Goal: Transaction & Acquisition: Purchase product/service

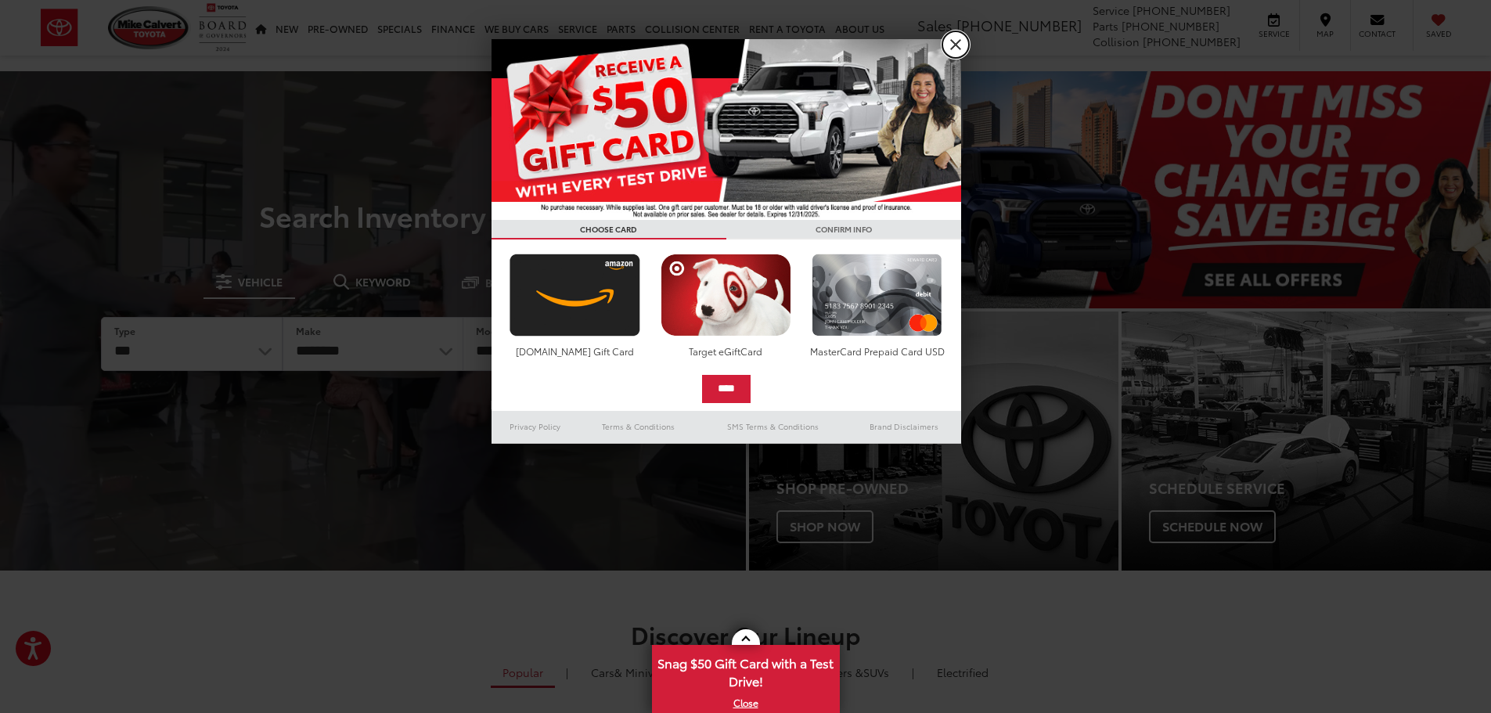
click at [954, 42] on link "X" at bounding box center [956, 44] width 27 height 27
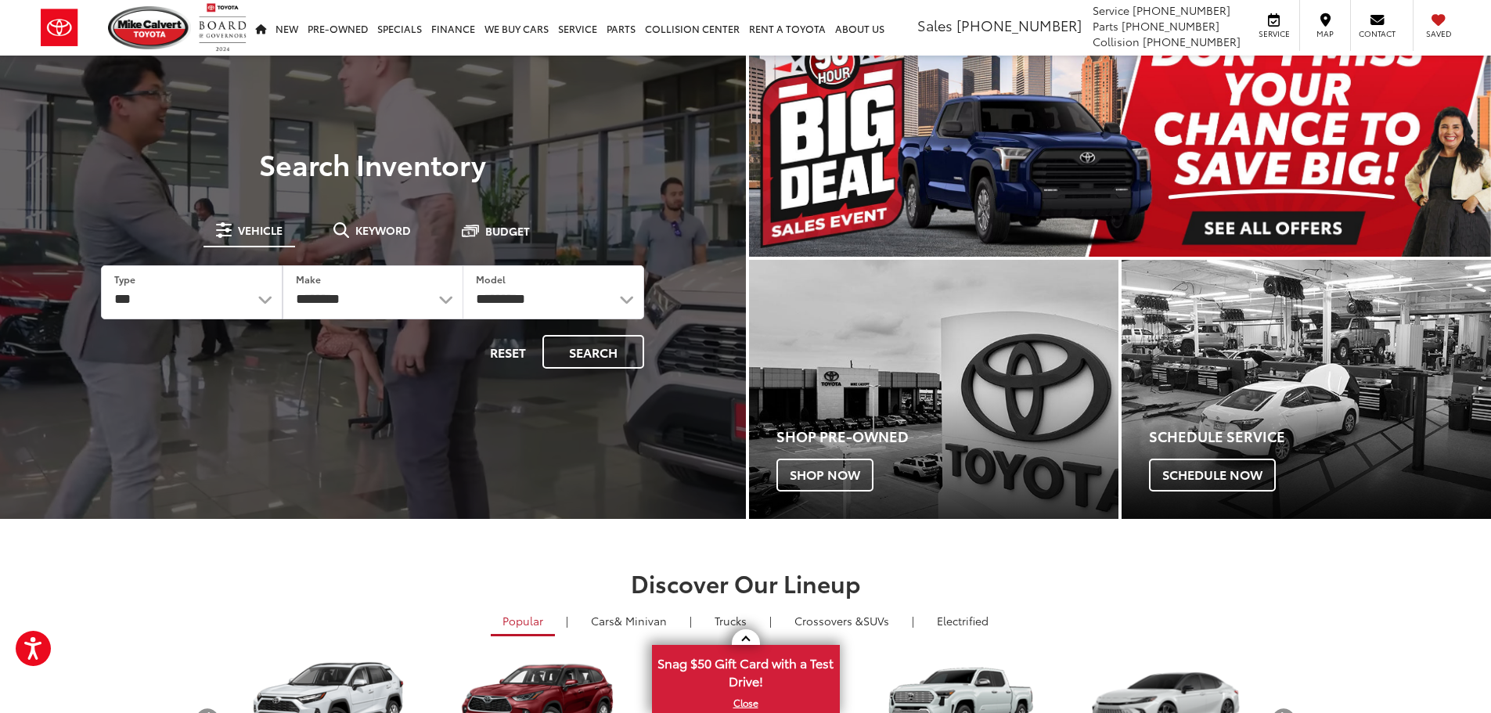
scroll to position [78, 0]
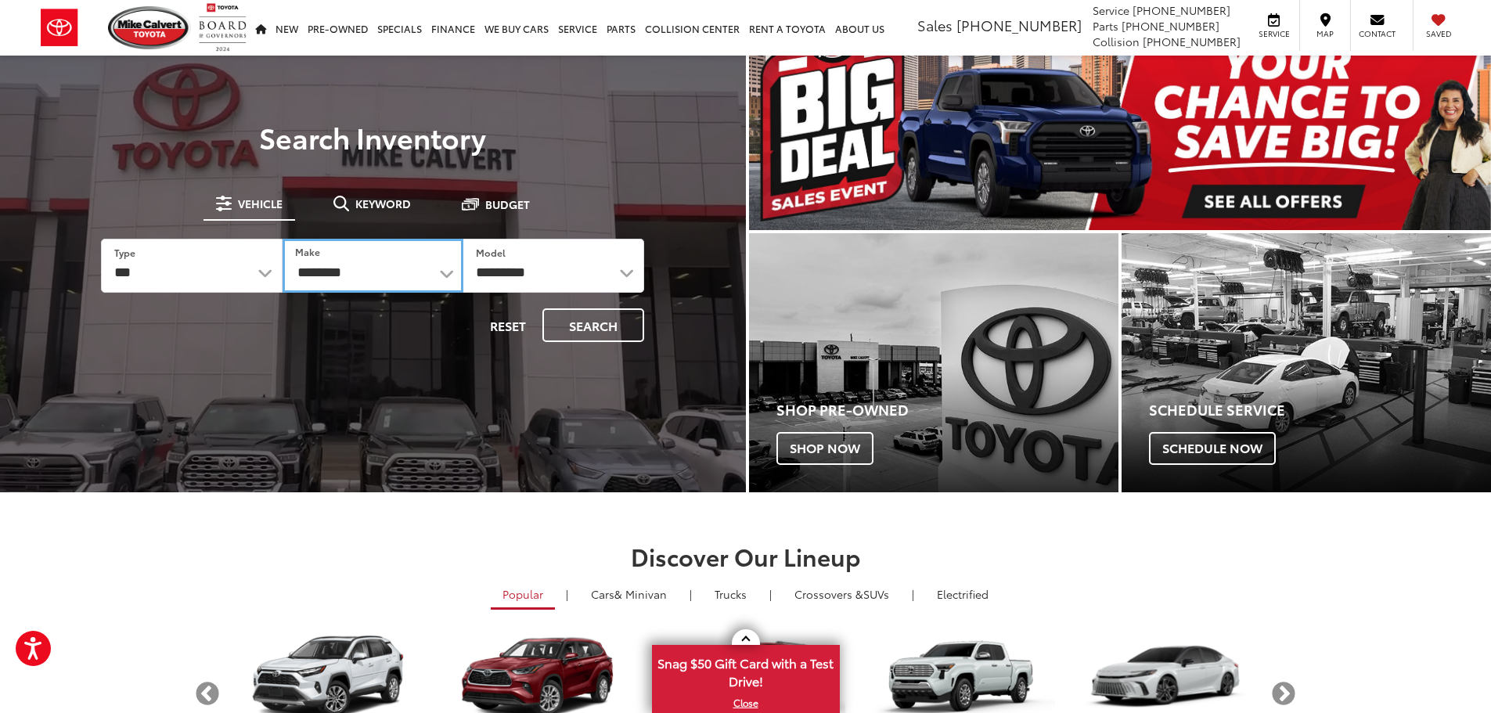
click at [442, 272] on select "**********" at bounding box center [373, 266] width 181 height 54
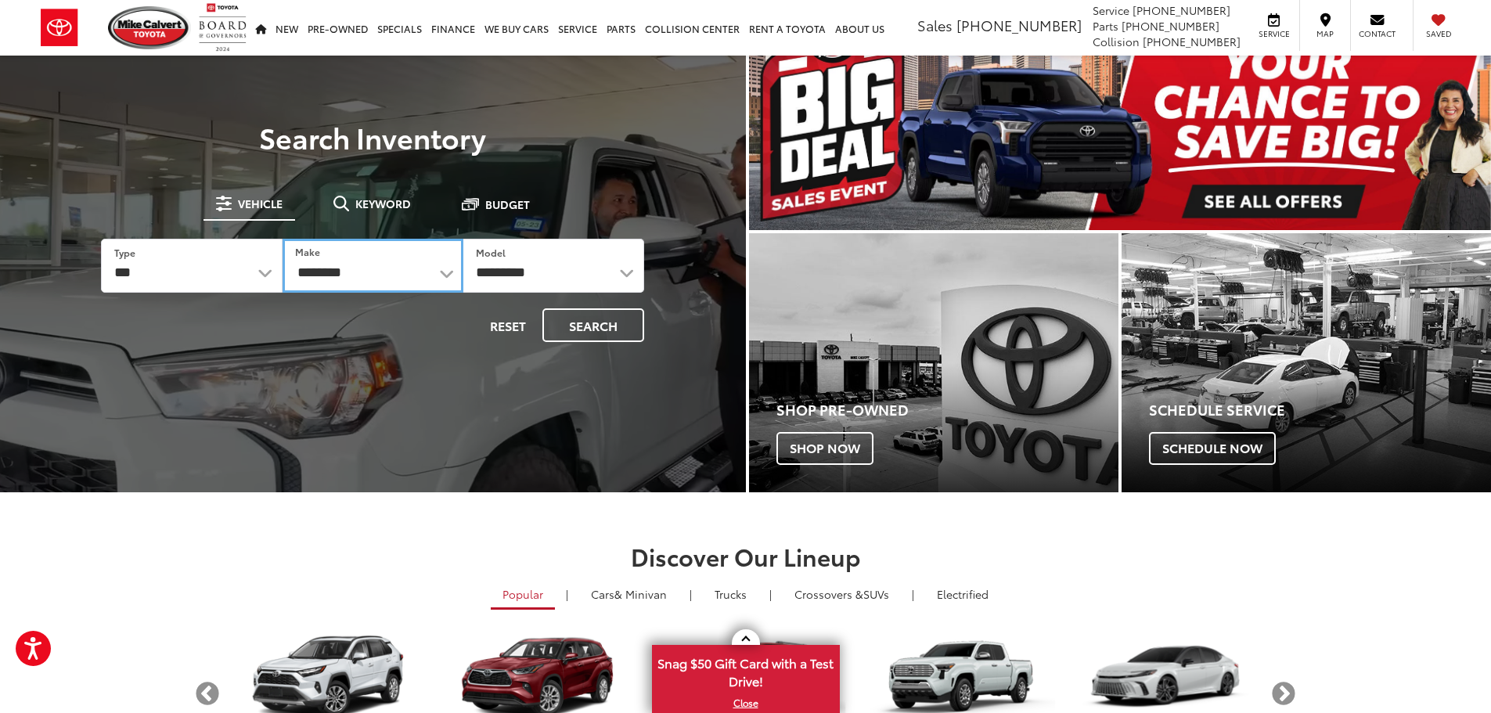
select select "******"
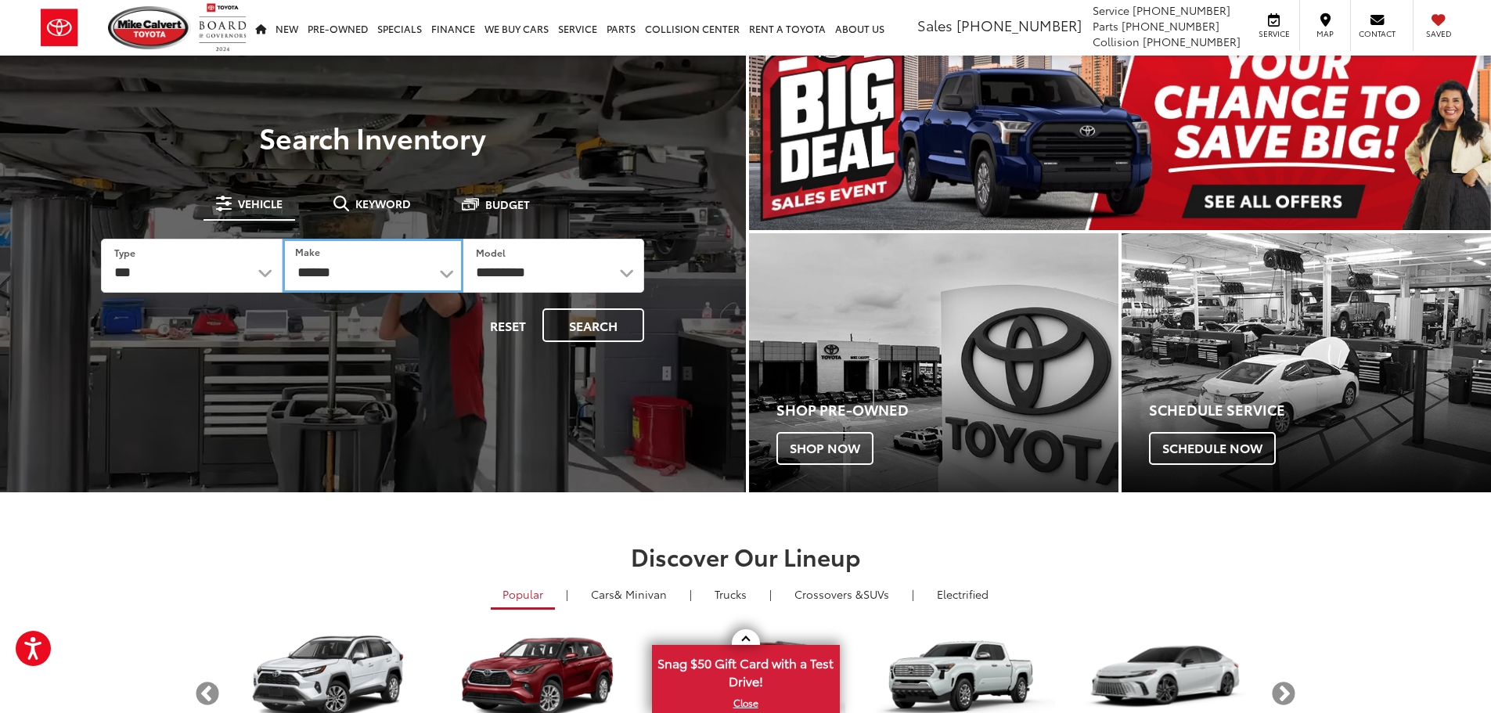
click at [283, 239] on select "**********" at bounding box center [373, 266] width 181 height 54
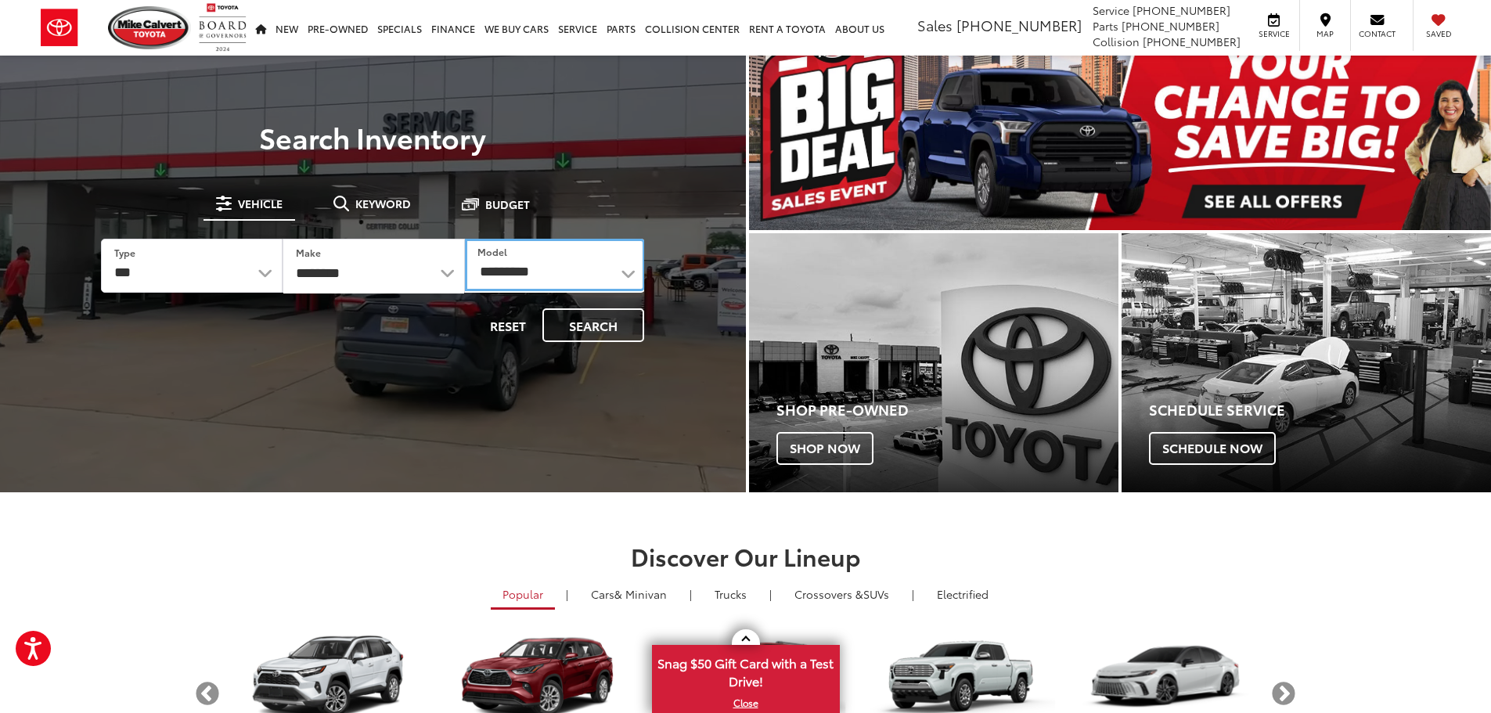
click at [627, 265] on select "**********" at bounding box center [555, 265] width 180 height 52
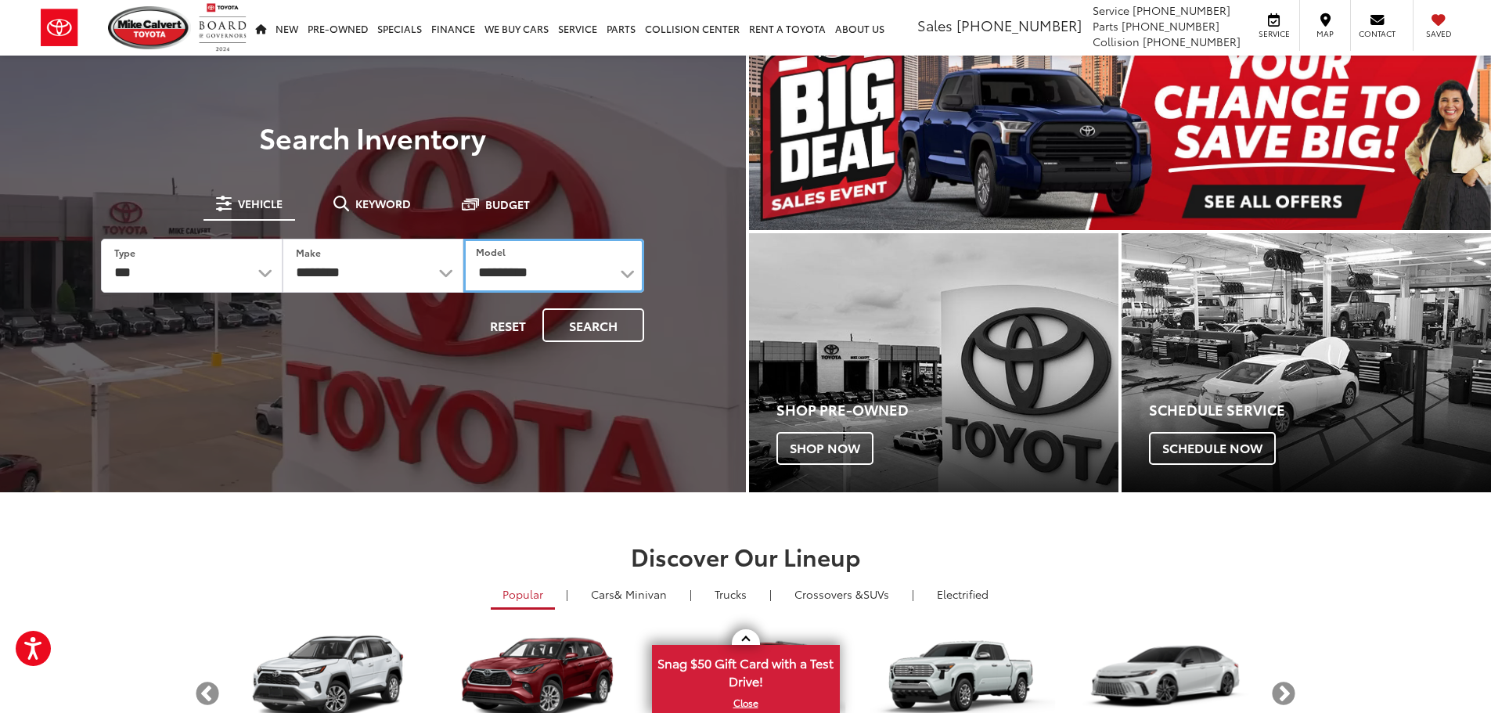
select select "**********"
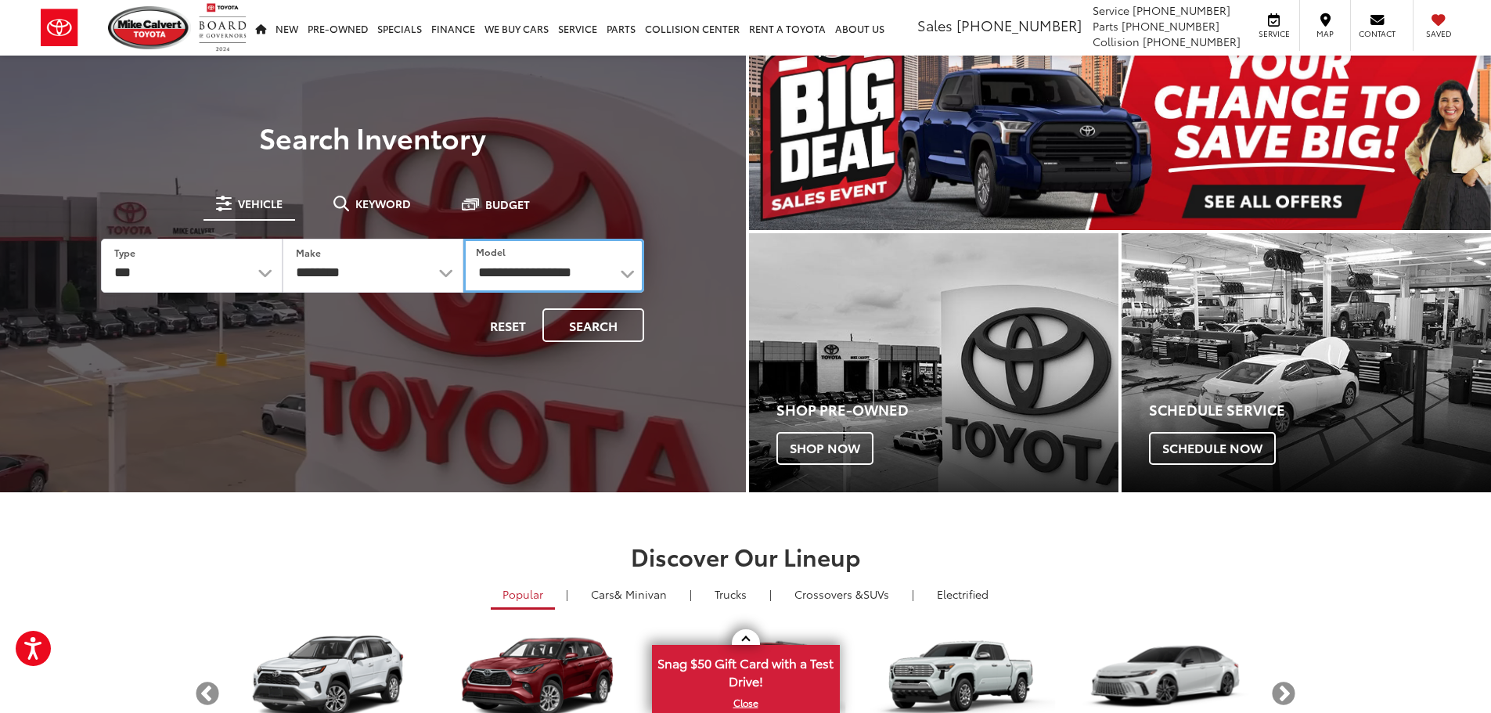
click at [463, 239] on select "**********" at bounding box center [553, 266] width 181 height 54
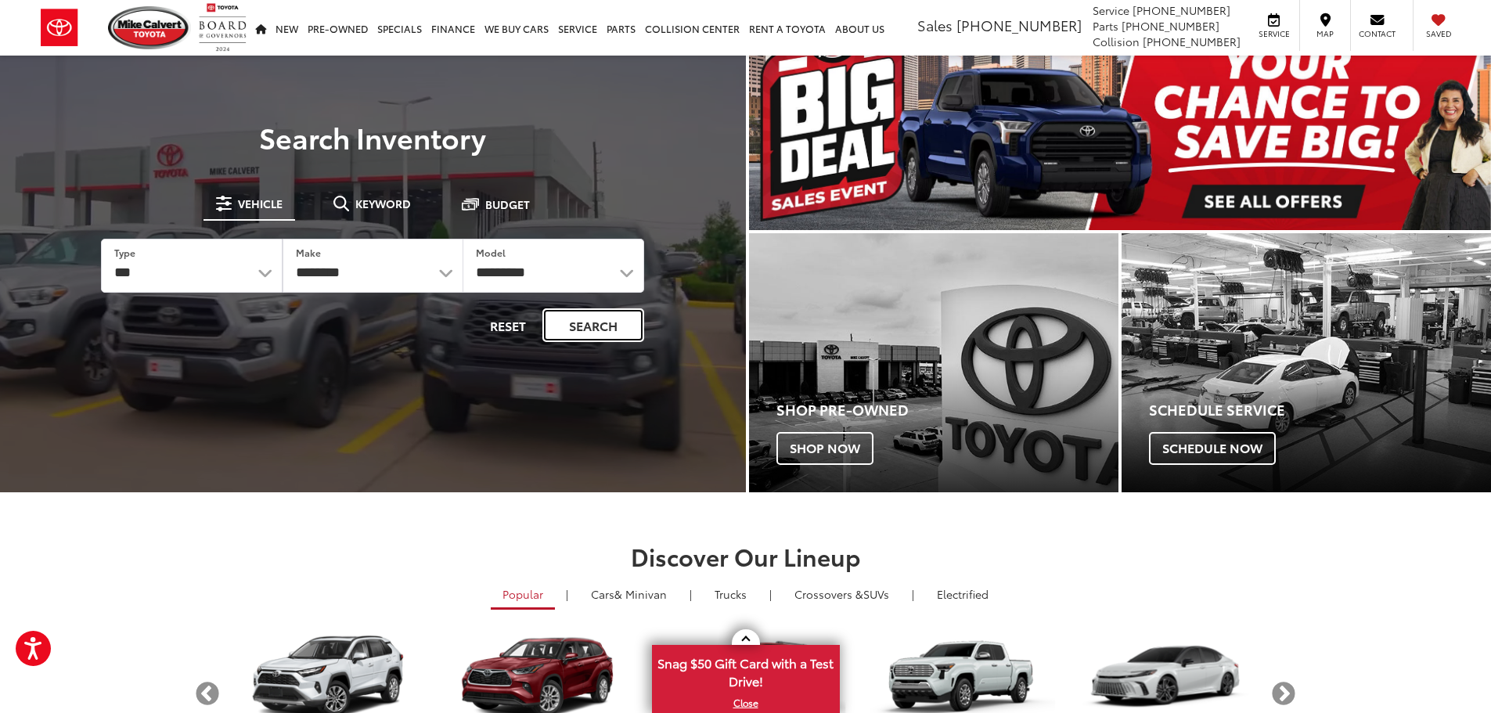
click at [590, 327] on button "Search" at bounding box center [594, 325] width 102 height 34
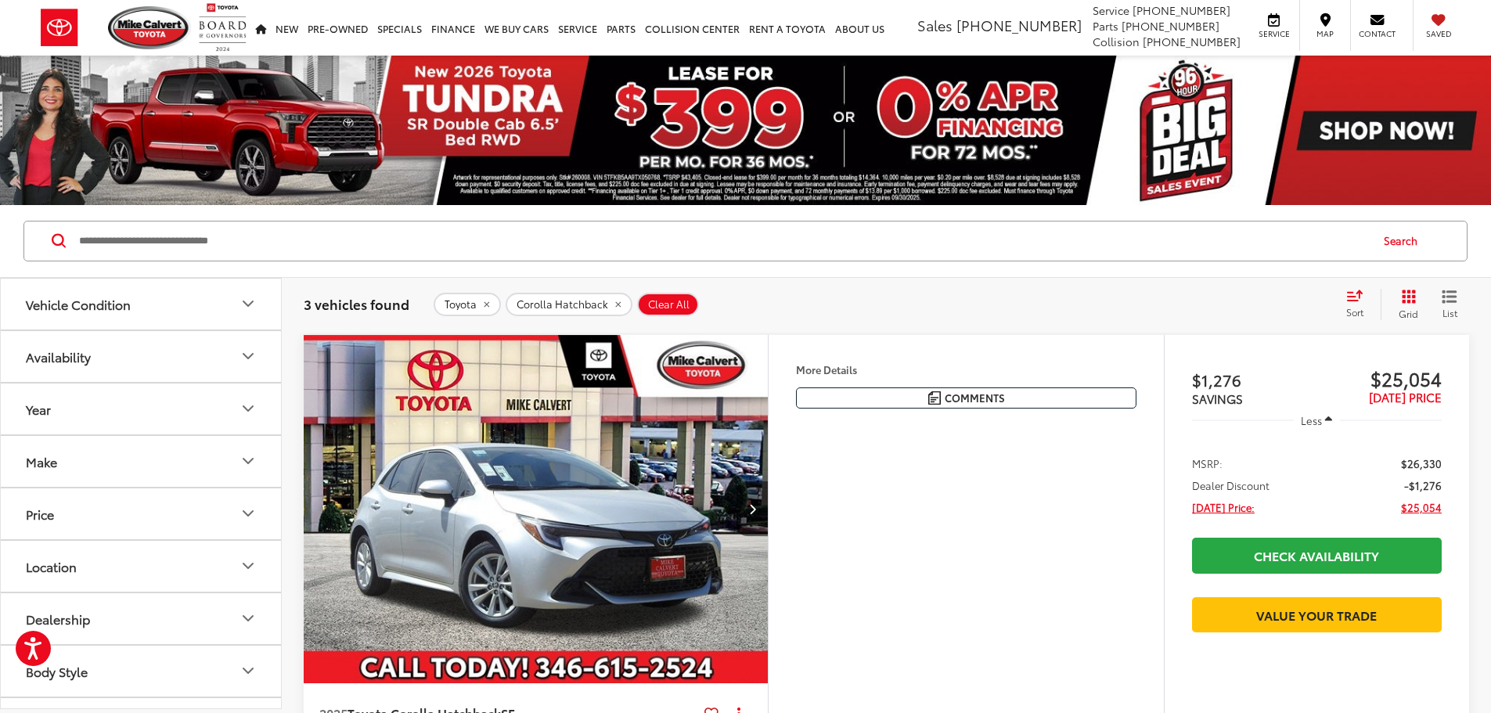
click at [483, 95] on img at bounding box center [745, 131] width 1491 height 150
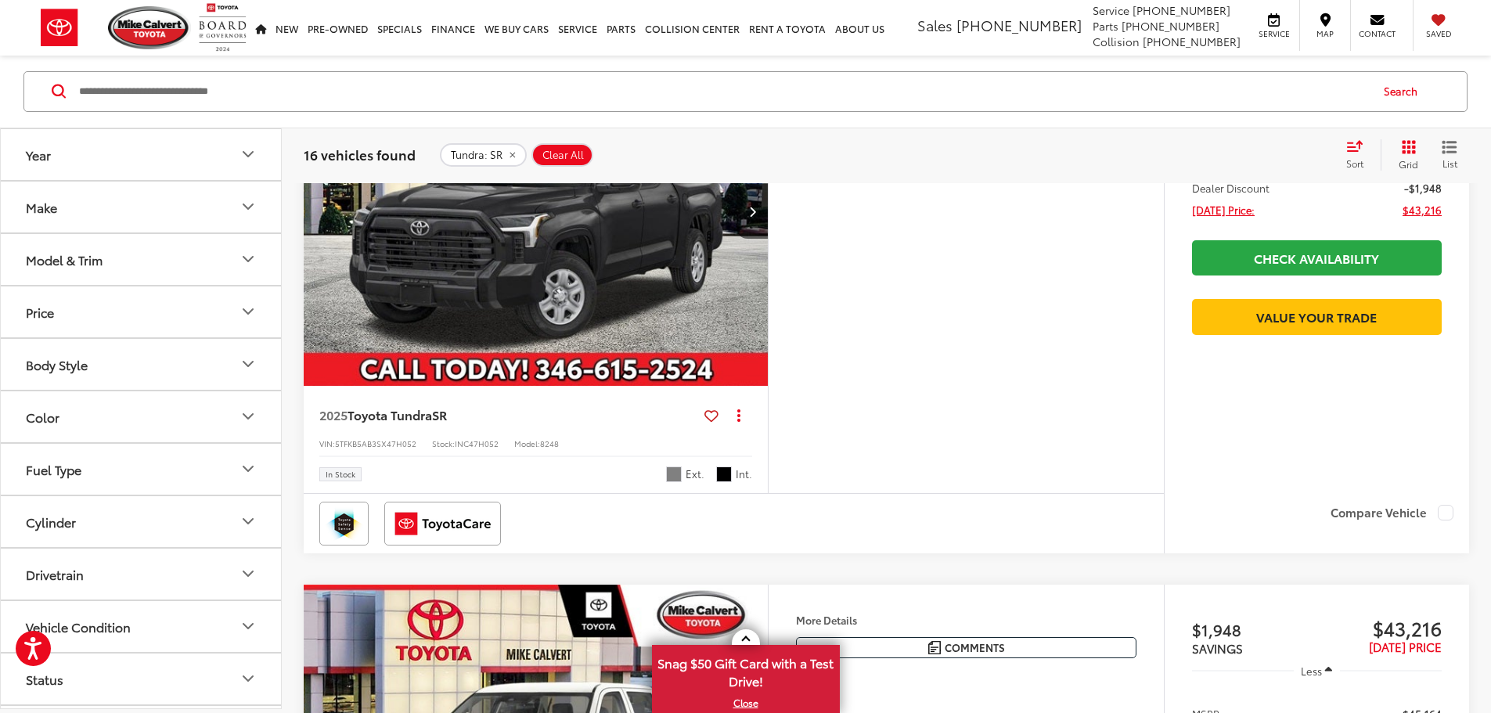
scroll to position [1487, 0]
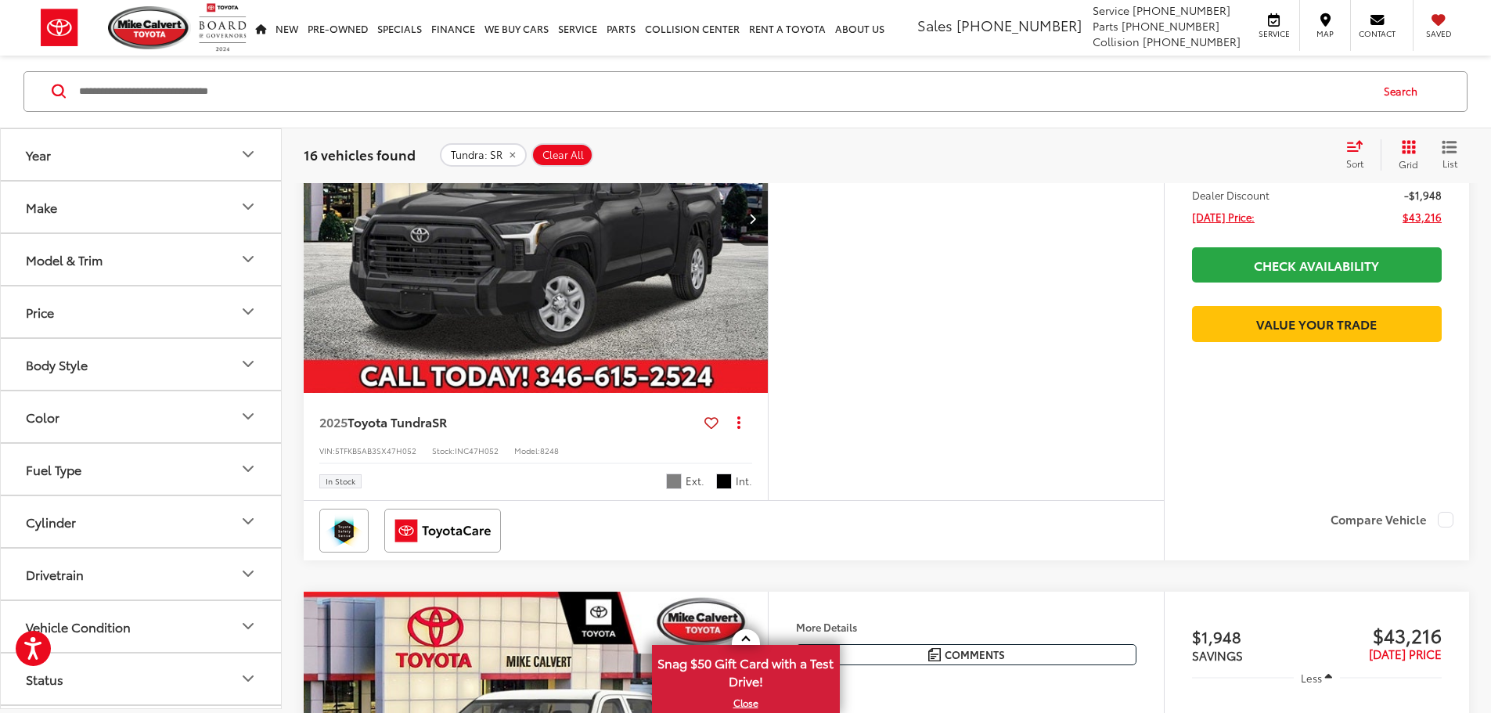
click at [634, 394] on img "2025 Toyota Tundra SR 0" at bounding box center [536, 219] width 467 height 350
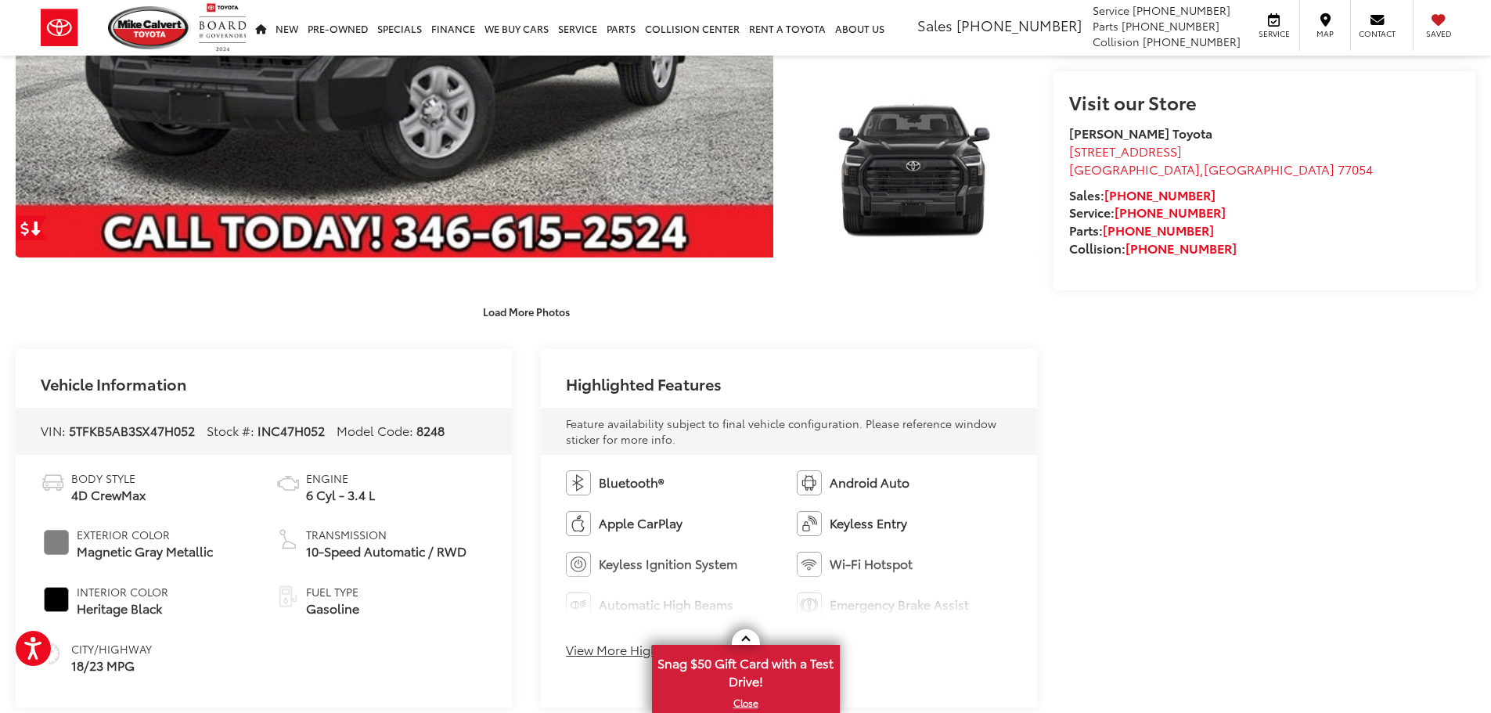
scroll to position [548, 0]
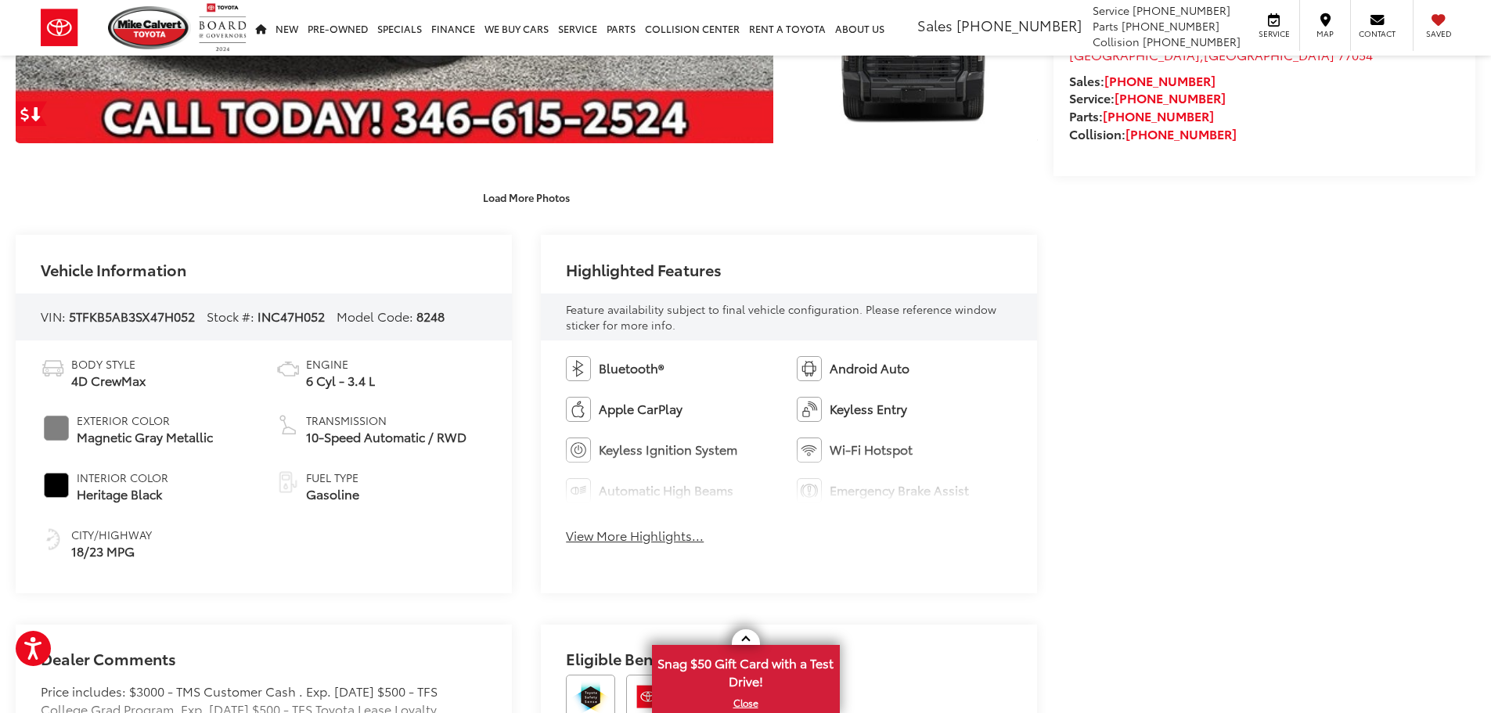
click at [636, 540] on button "View More Highlights..." at bounding box center [635, 536] width 138 height 18
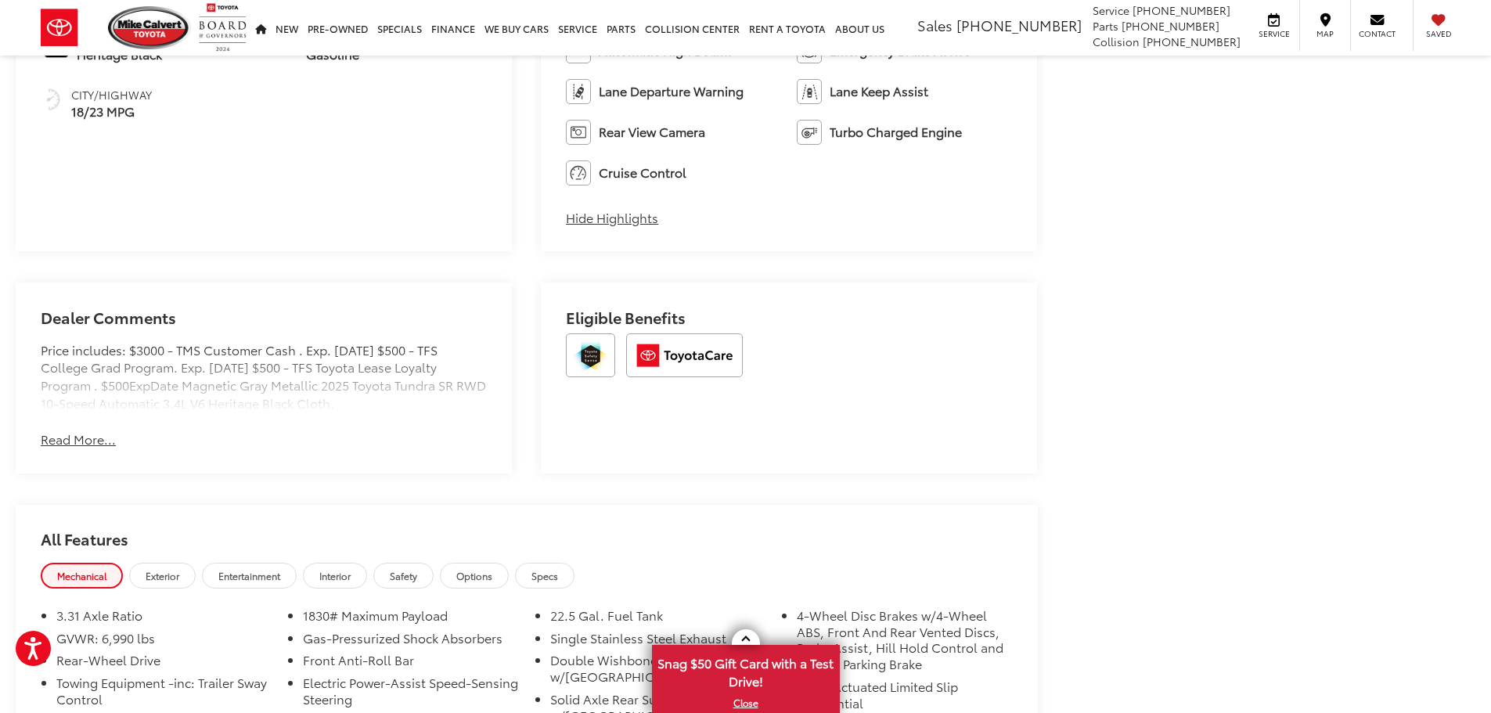
scroll to position [1018, 0]
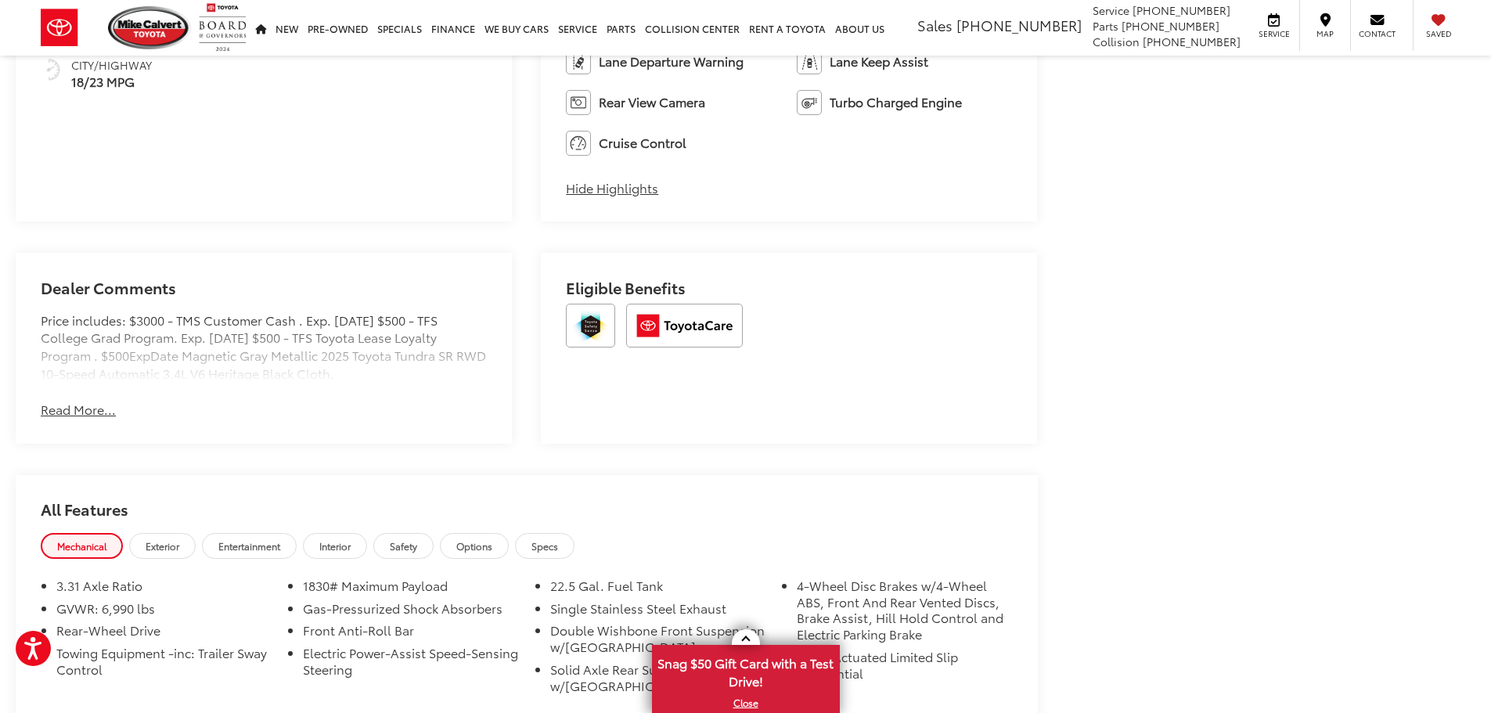
click at [99, 414] on button "Read More..." at bounding box center [78, 410] width 75 height 18
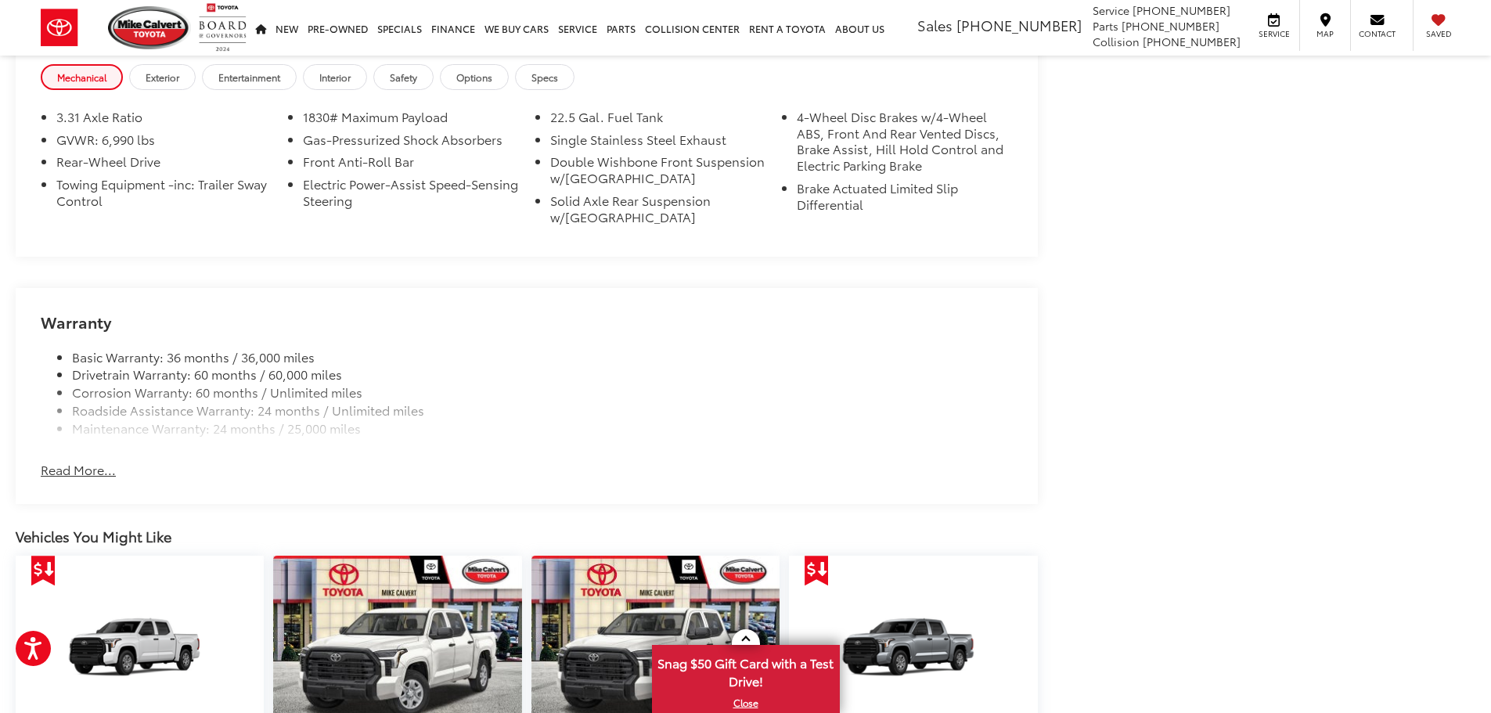
scroll to position [1487, 0]
click at [89, 468] on button "Read More..." at bounding box center [78, 469] width 75 height 18
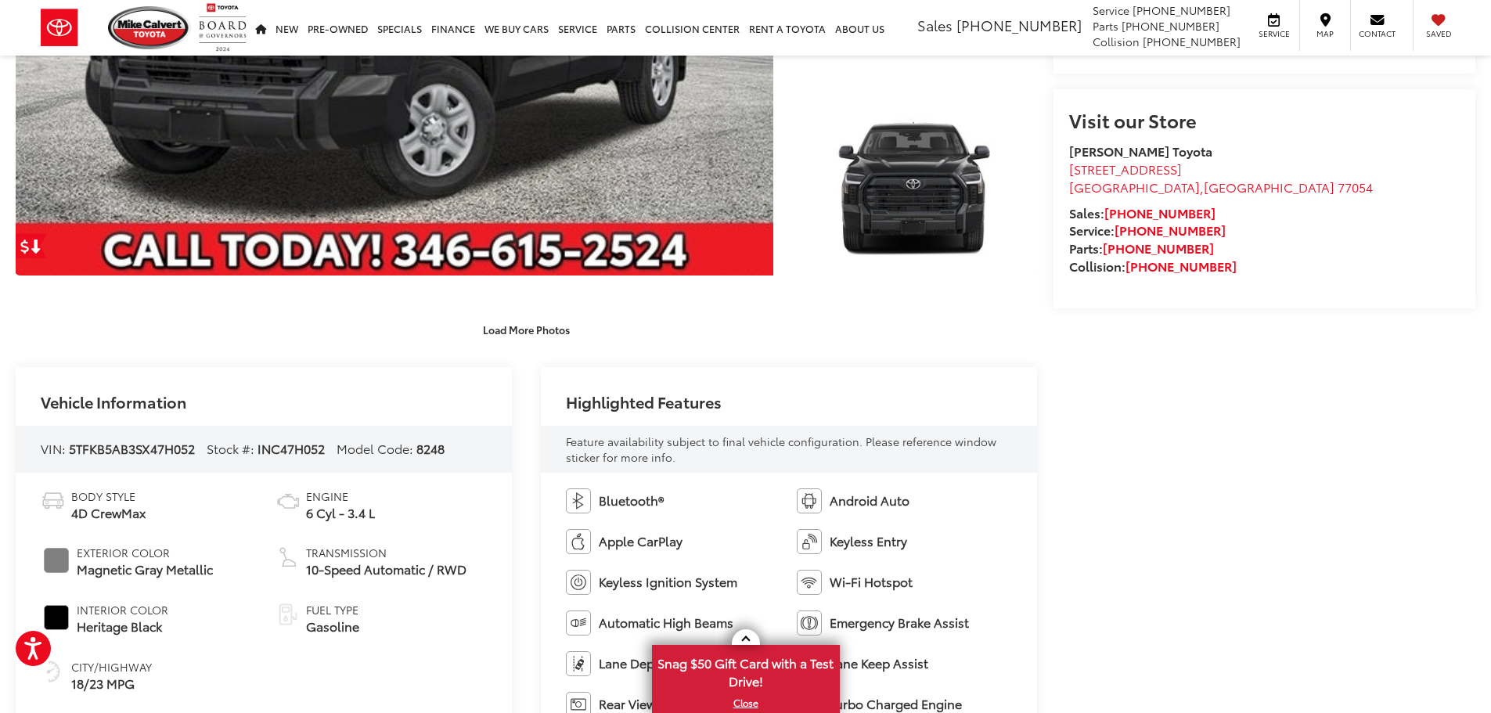
scroll to position [391, 0]
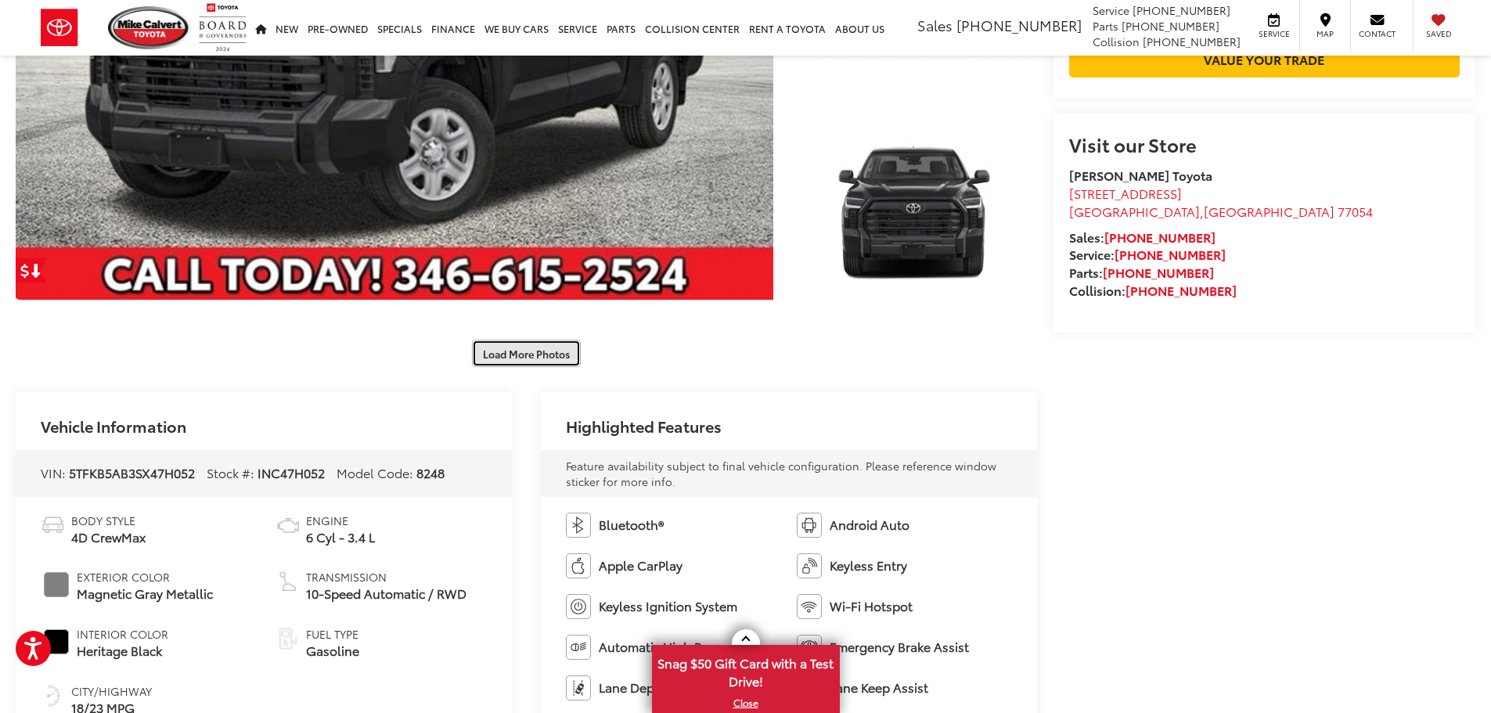
click at [542, 361] on button "Load More Photos" at bounding box center [526, 353] width 109 height 27
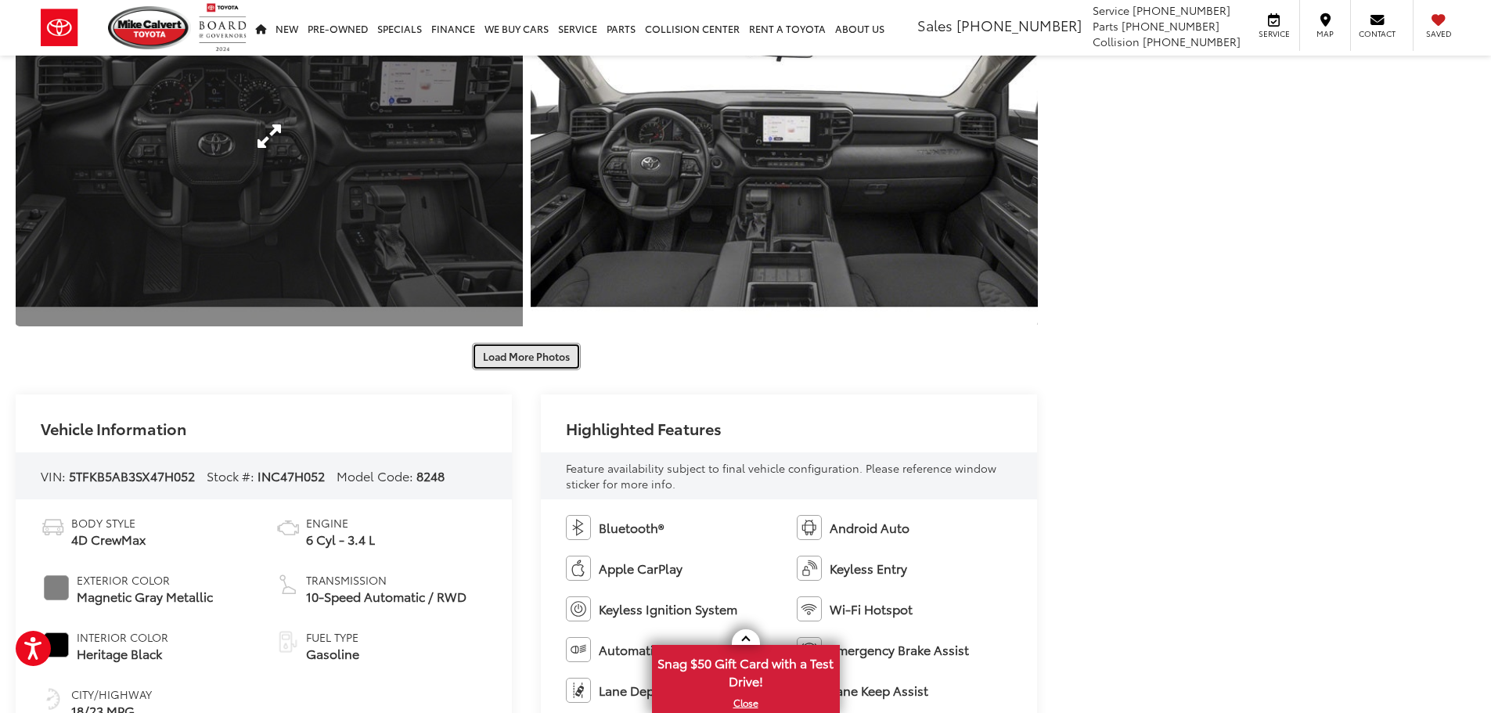
scroll to position [1174, 0]
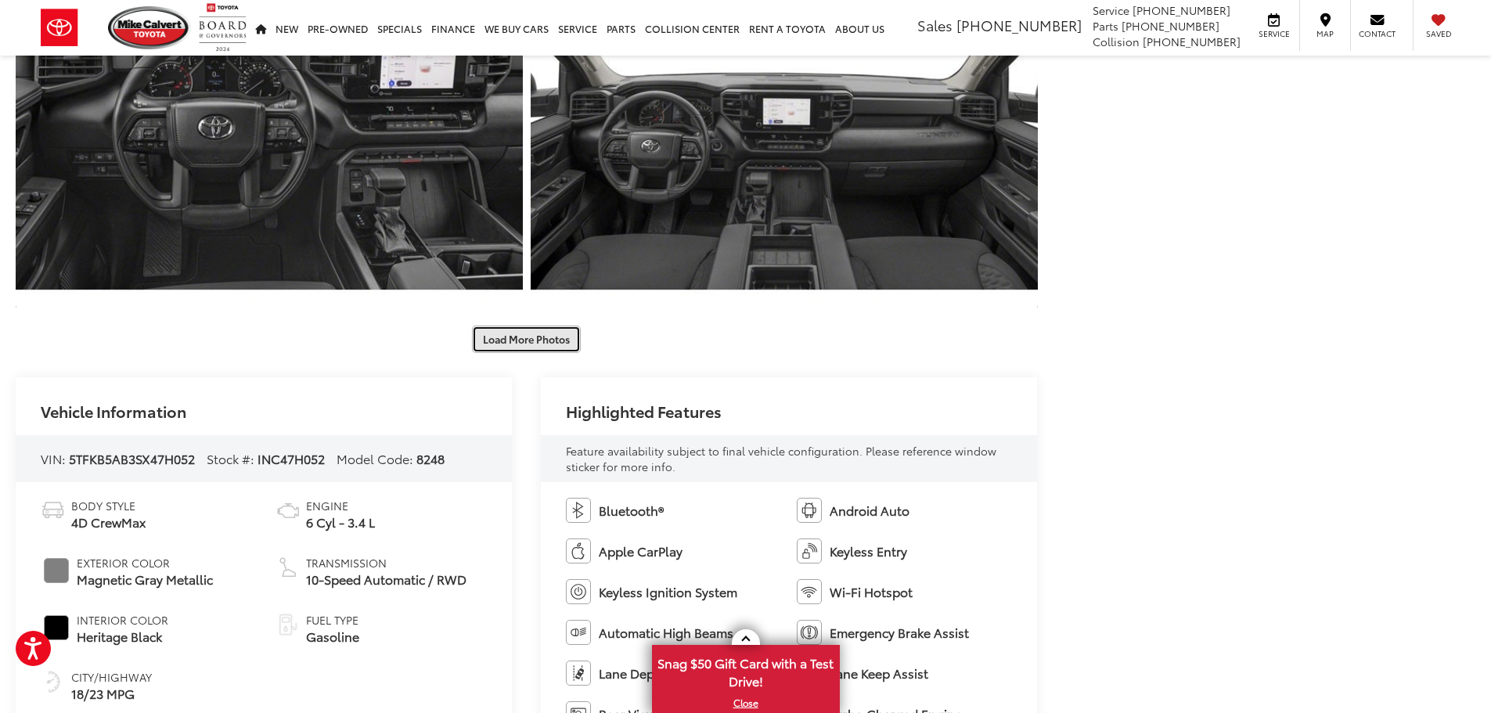
click at [517, 345] on button "Load More Photos" at bounding box center [526, 339] width 109 height 27
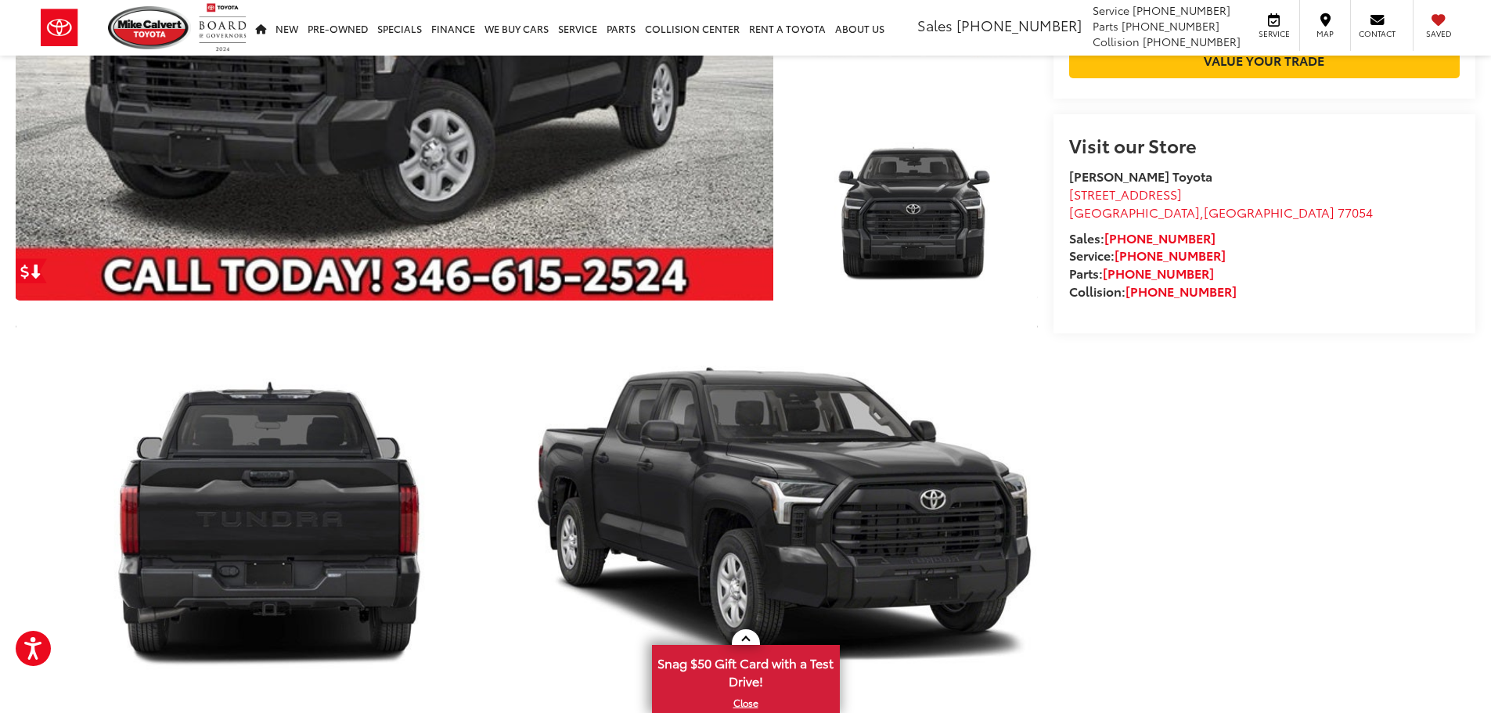
scroll to position [313, 0]
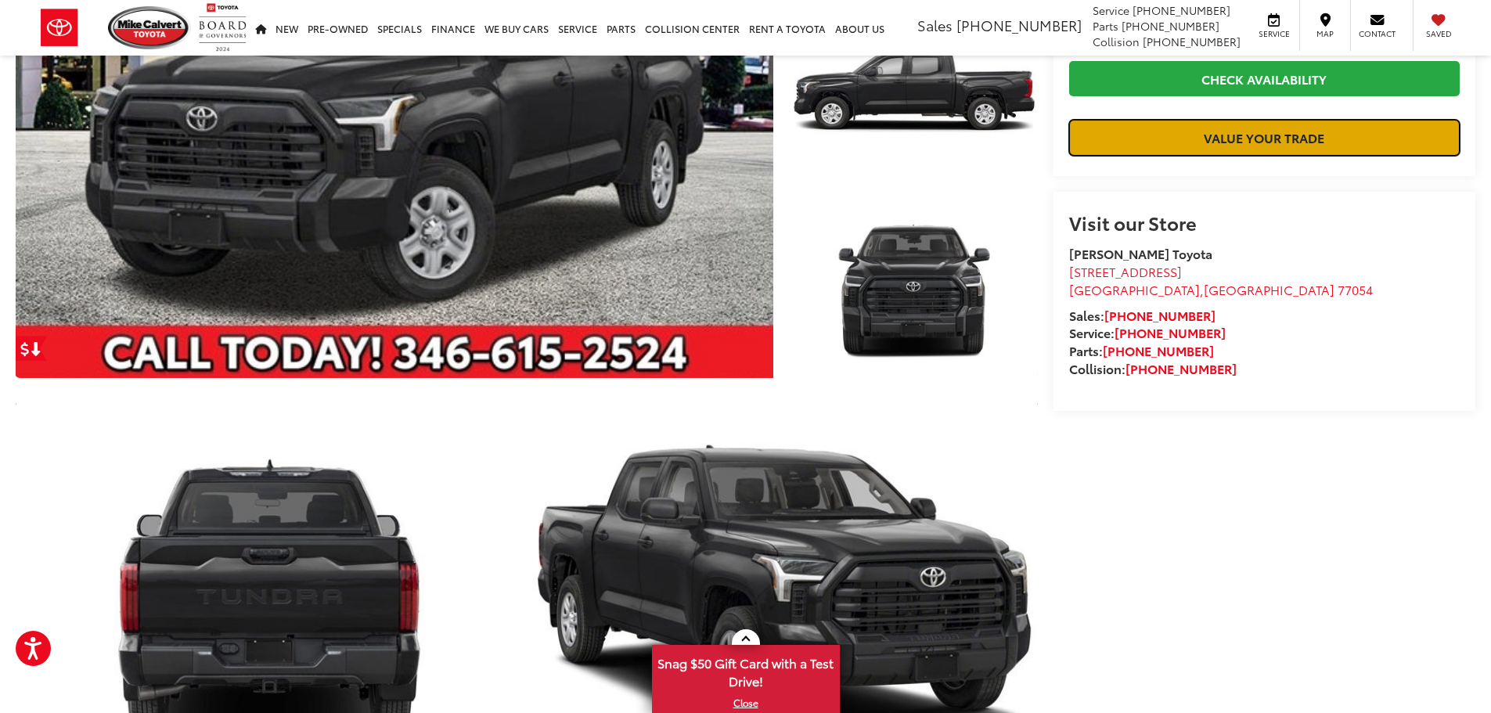
click at [1235, 155] on link "Value Your Trade" at bounding box center [1264, 137] width 391 height 35
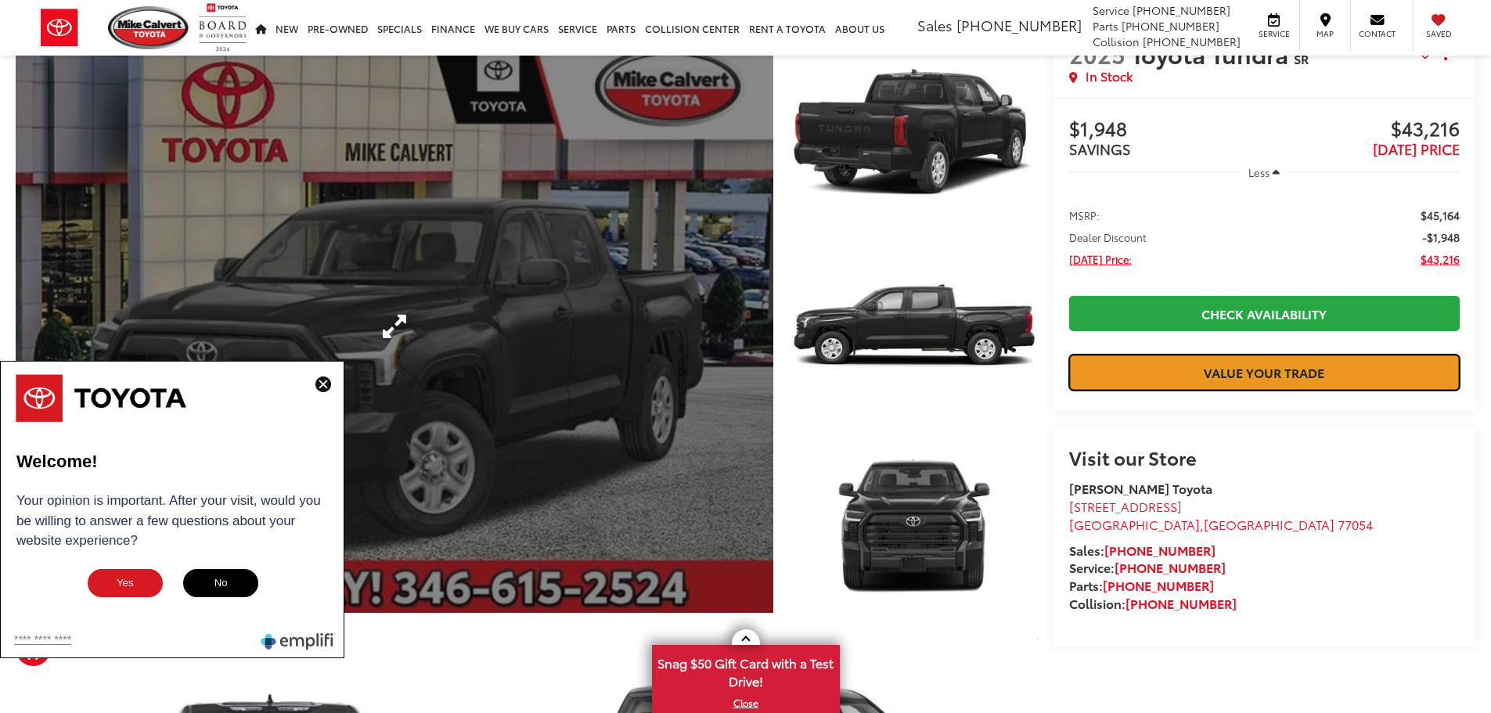
scroll to position [0, 0]
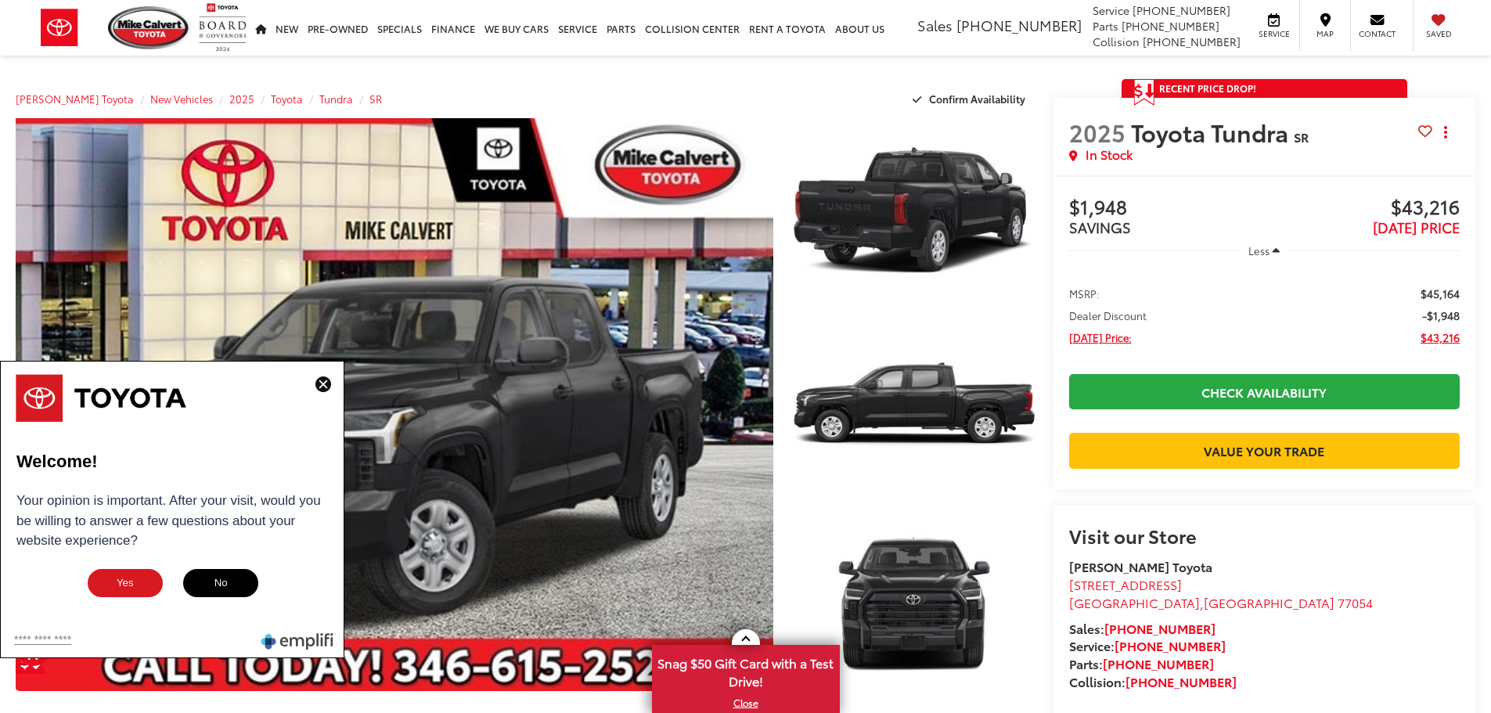
click at [323, 386] on img at bounding box center [324, 385] width 16 height 16
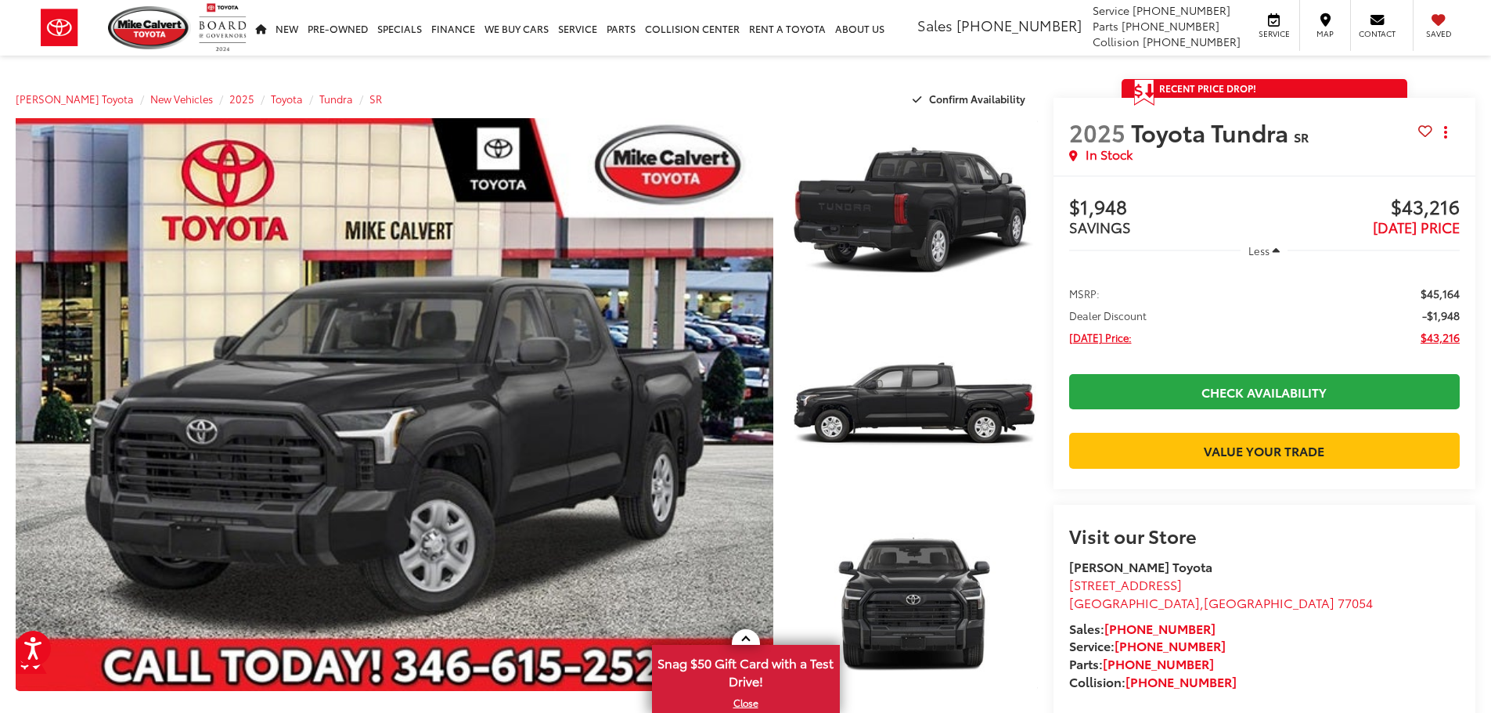
click at [1069, 425] on capital-one-entry-button at bounding box center [1069, 425] width 0 height 0
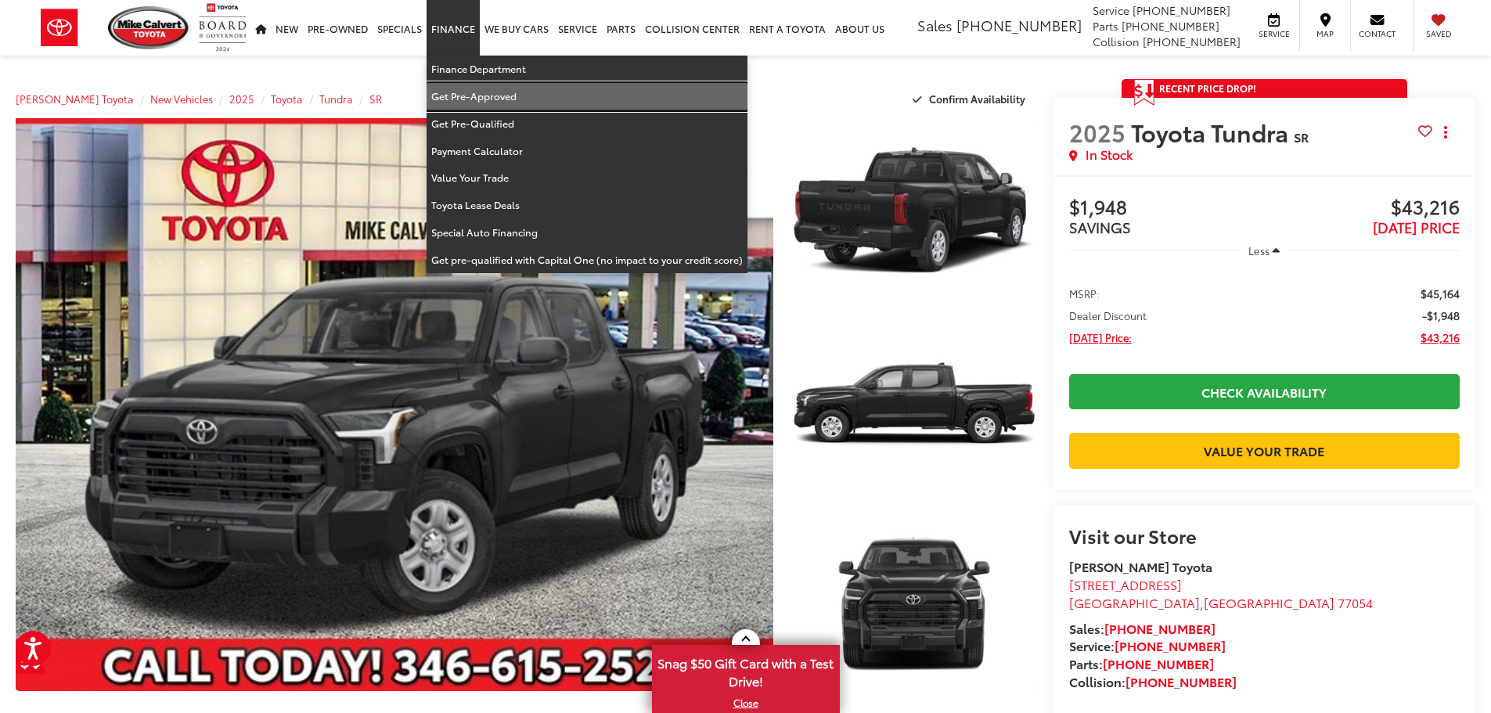
click at [472, 94] on link "Get Pre-Approved" at bounding box center [587, 96] width 321 height 27
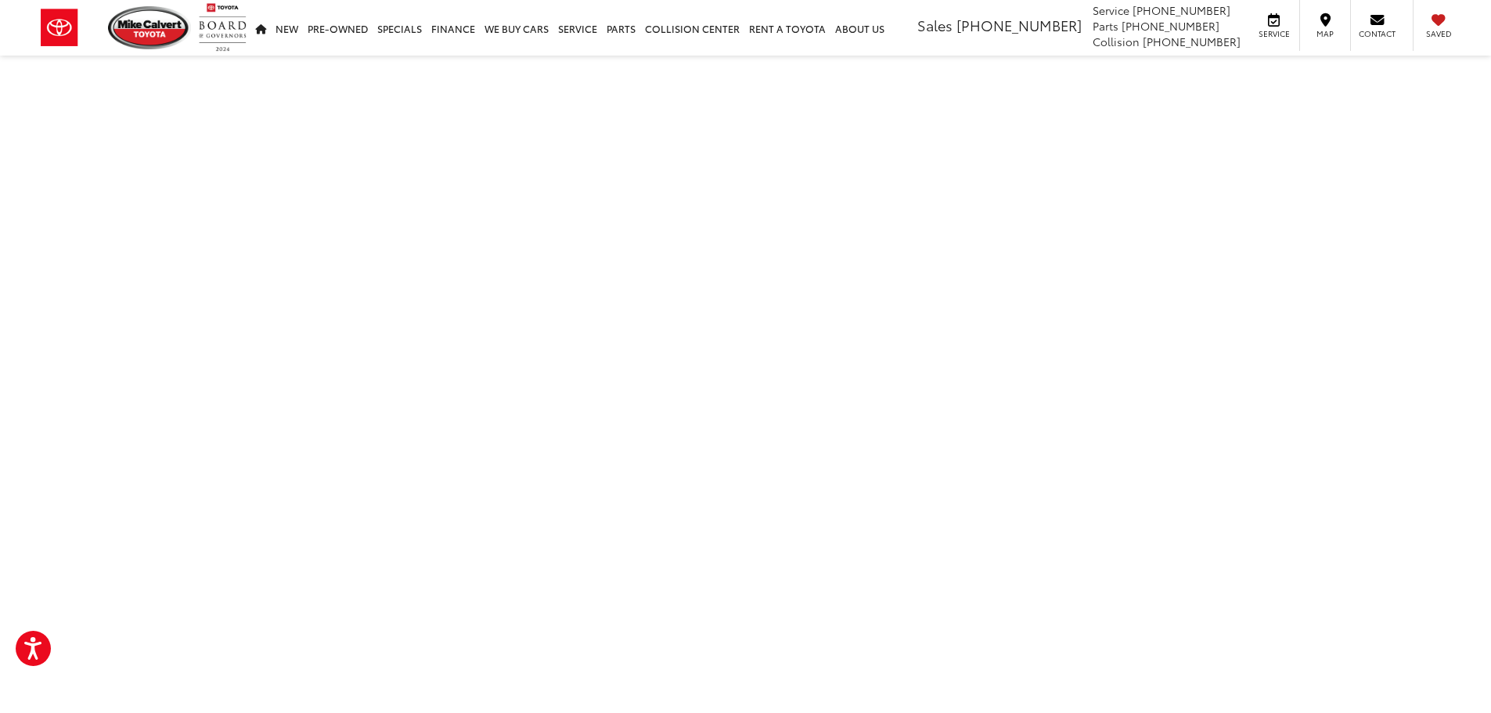
scroll to position [235, 0]
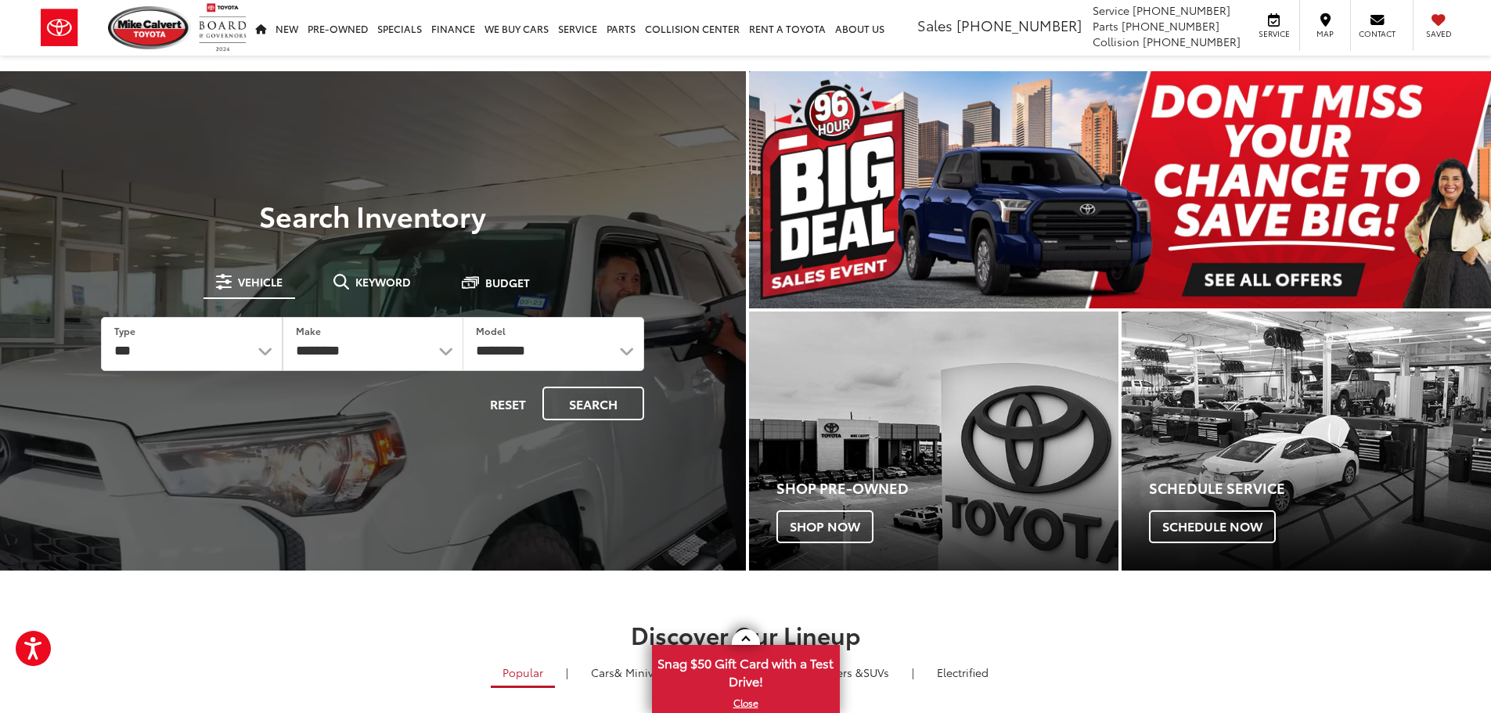
click at [1286, 224] on img "carousel slide number 1 of 1" at bounding box center [1120, 189] width 743 height 237
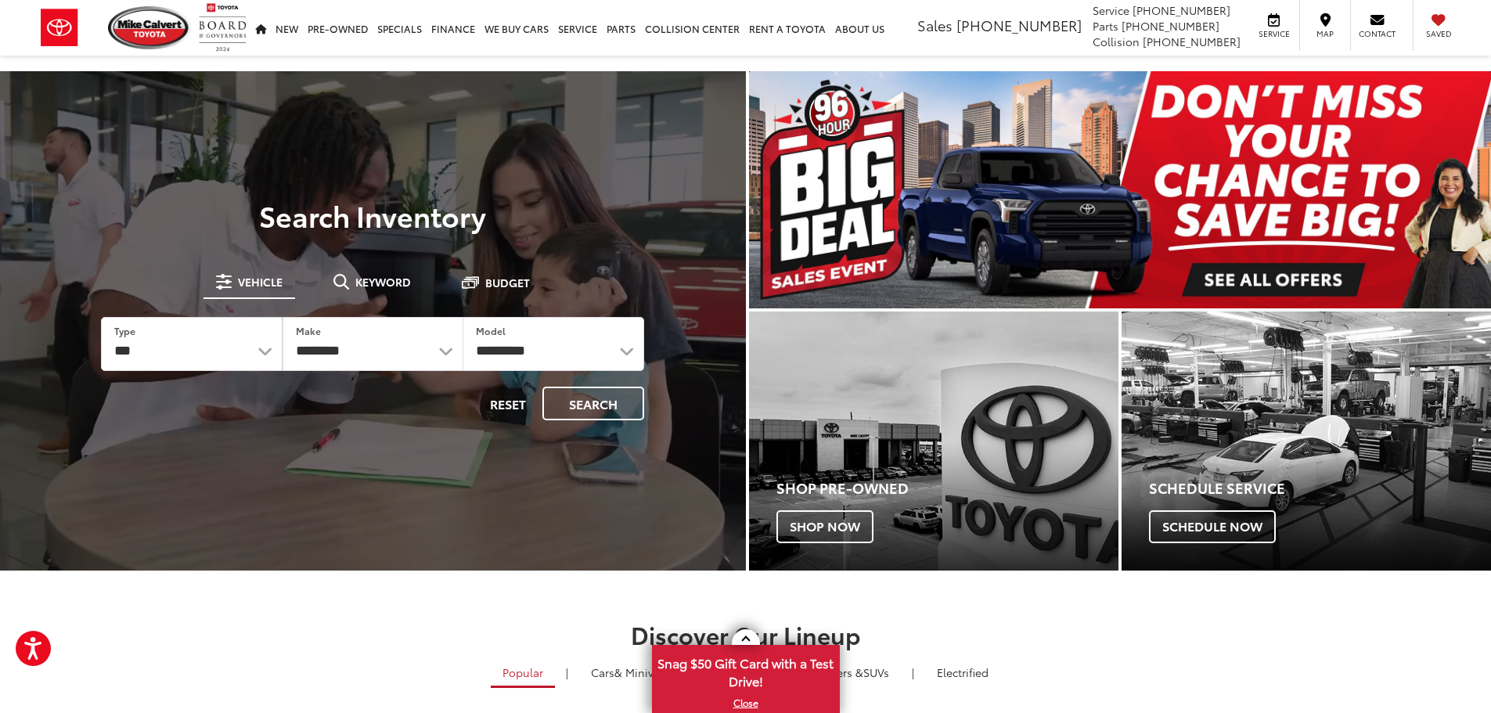
click at [1252, 283] on img "carousel slide number 1 of 1" at bounding box center [1120, 189] width 743 height 237
